Goal: Transaction & Acquisition: Purchase product/service

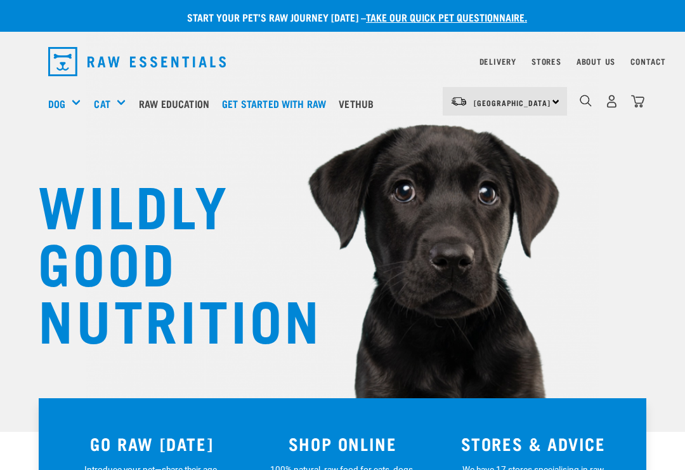
click at [635, 100] on img "dropdown navigation" at bounding box center [637, 101] width 13 height 13
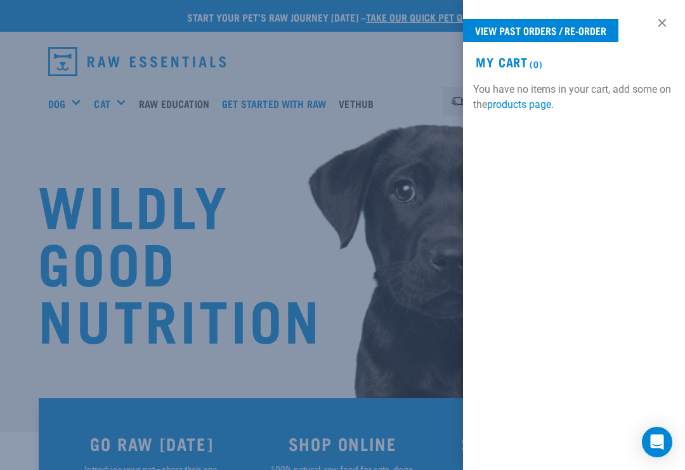
click at [576, 30] on link "View past orders / re-order" at bounding box center [540, 30] width 155 height 23
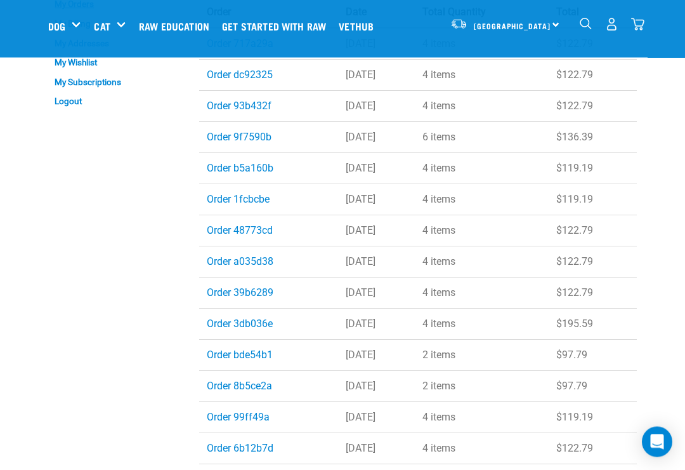
scroll to position [109, 0]
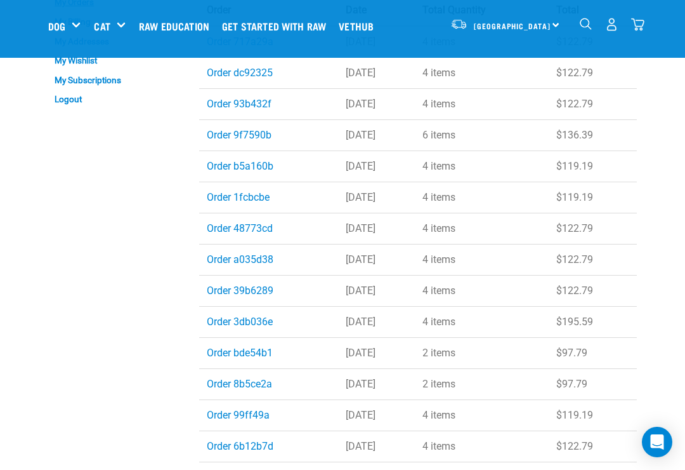
click at [237, 166] on link "Order b5a160b" at bounding box center [240, 166] width 67 height 12
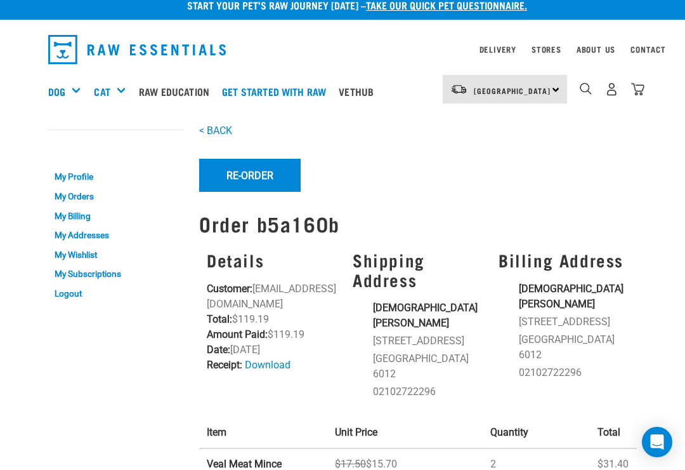
scroll to position [11, 0]
click at [249, 182] on button "Re-Order" at bounding box center [250, 175] width 102 height 33
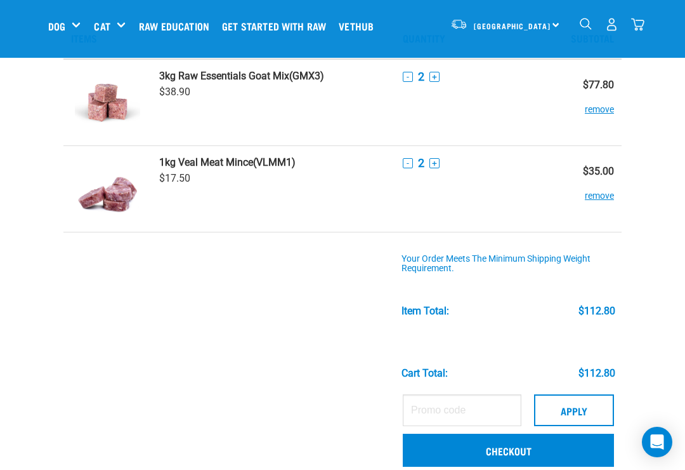
scroll to position [50, 0]
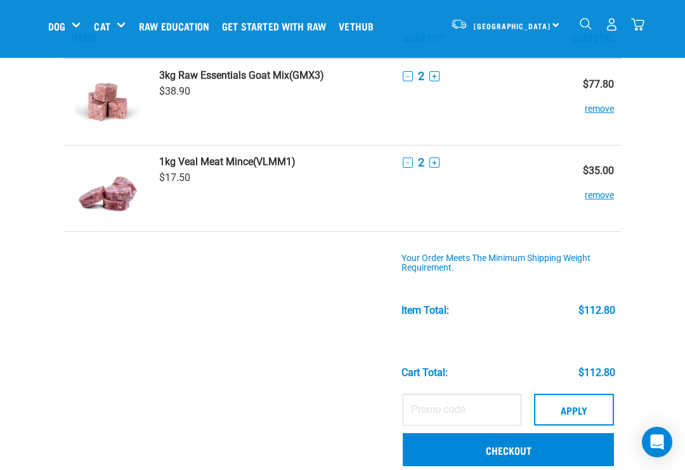
click at [512, 448] on link "Checkout" at bounding box center [508, 449] width 211 height 33
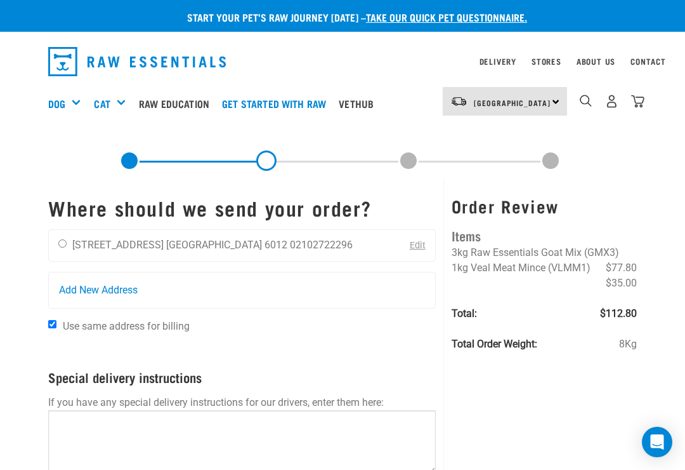
click at [53, 253] on div "Jaine Lovell-Gadd 28 Everton Terrace Wellington 6012 02102722296" at bounding box center [206, 246] width 314 height 32
click at [65, 239] on input "radio" at bounding box center [62, 243] width 8 height 8
radio input "true"
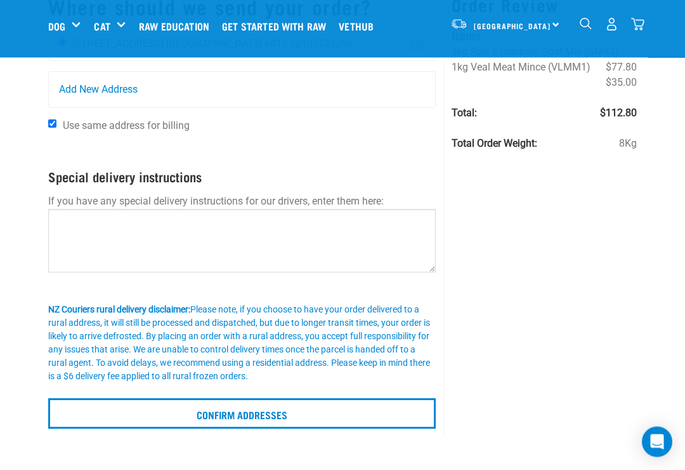
scroll to position [104, 0]
click at [240, 411] on input "Confirm addresses" at bounding box center [242, 413] width 388 height 30
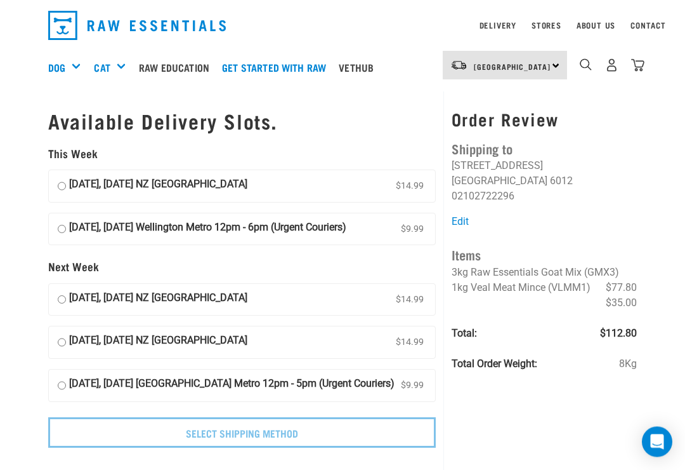
scroll to position [36, 0]
click at [58, 225] on input "12 October, Sunday Wellington Metro 12pm - 6pm (Urgent Couriers) $9.99" at bounding box center [62, 229] width 8 height 19
radio input "true"
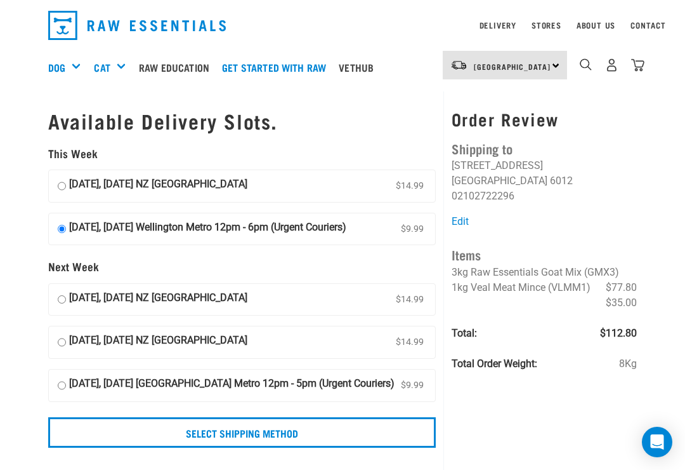
click at [268, 438] on input "Select Shipping Method" at bounding box center [242, 432] width 388 height 30
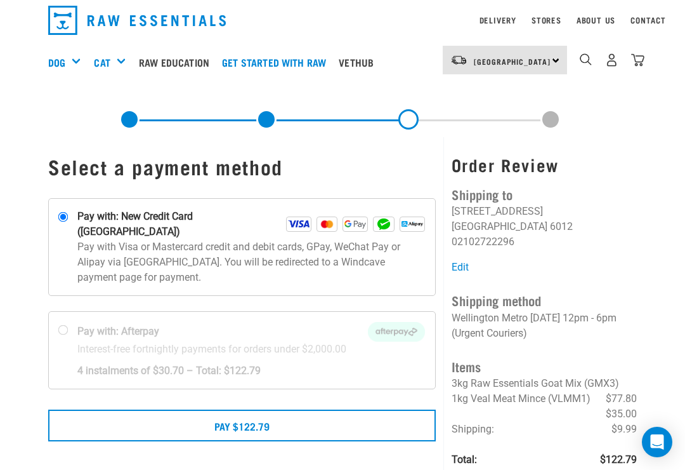
scroll to position [50, 0]
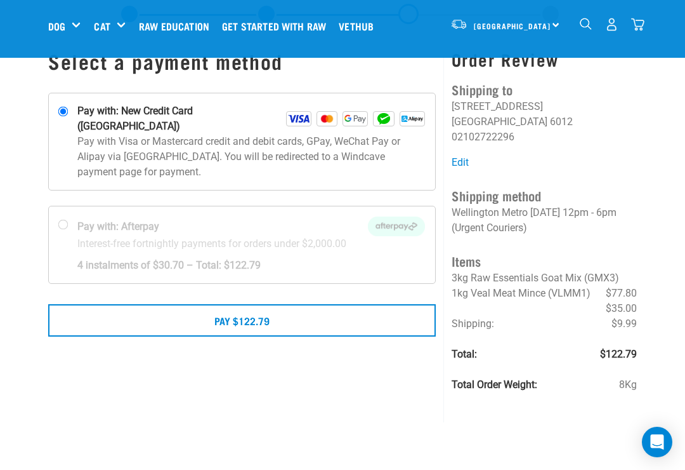
click at [290, 308] on button "Pay $122.79" at bounding box center [242, 320] width 388 height 32
